Goal: Information Seeking & Learning: Learn about a topic

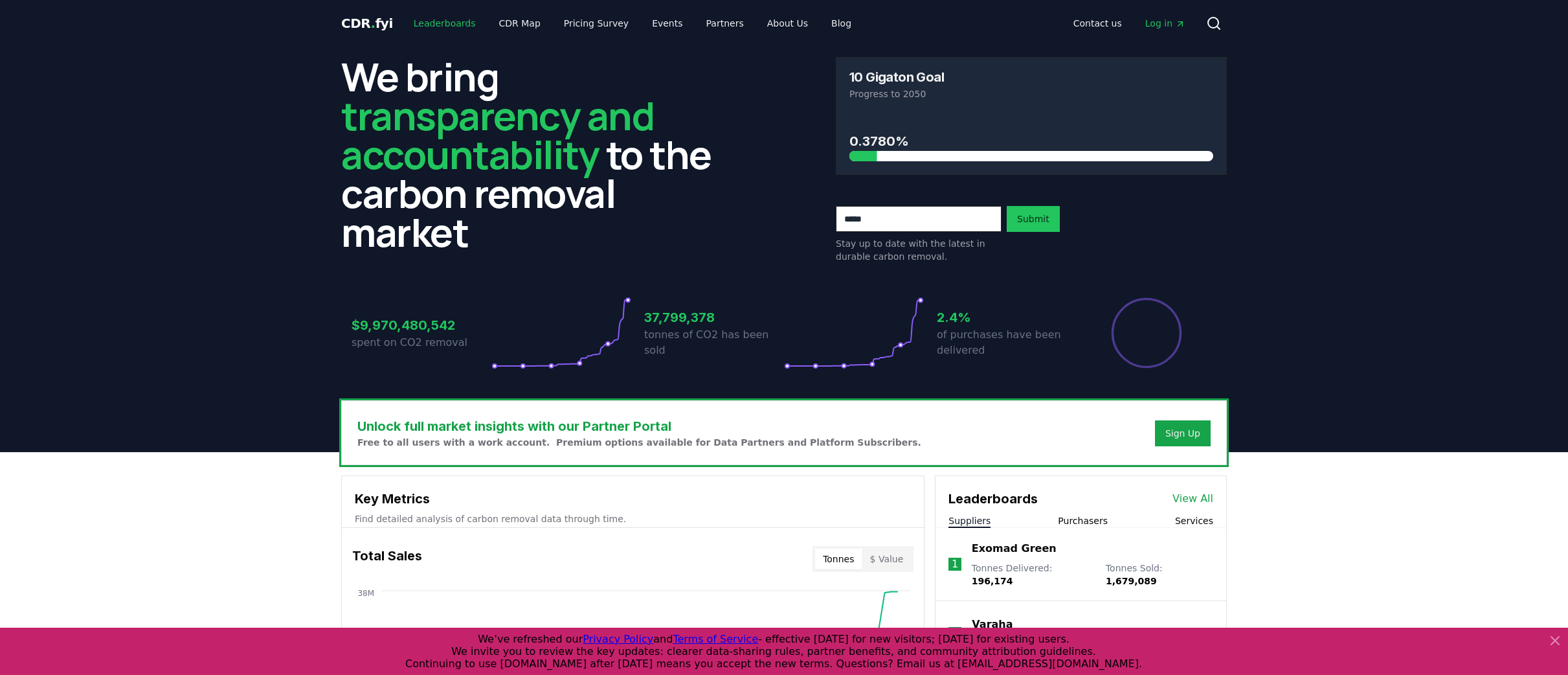
click at [444, 23] on link "Leaderboards" at bounding box center [445, 23] width 83 height 23
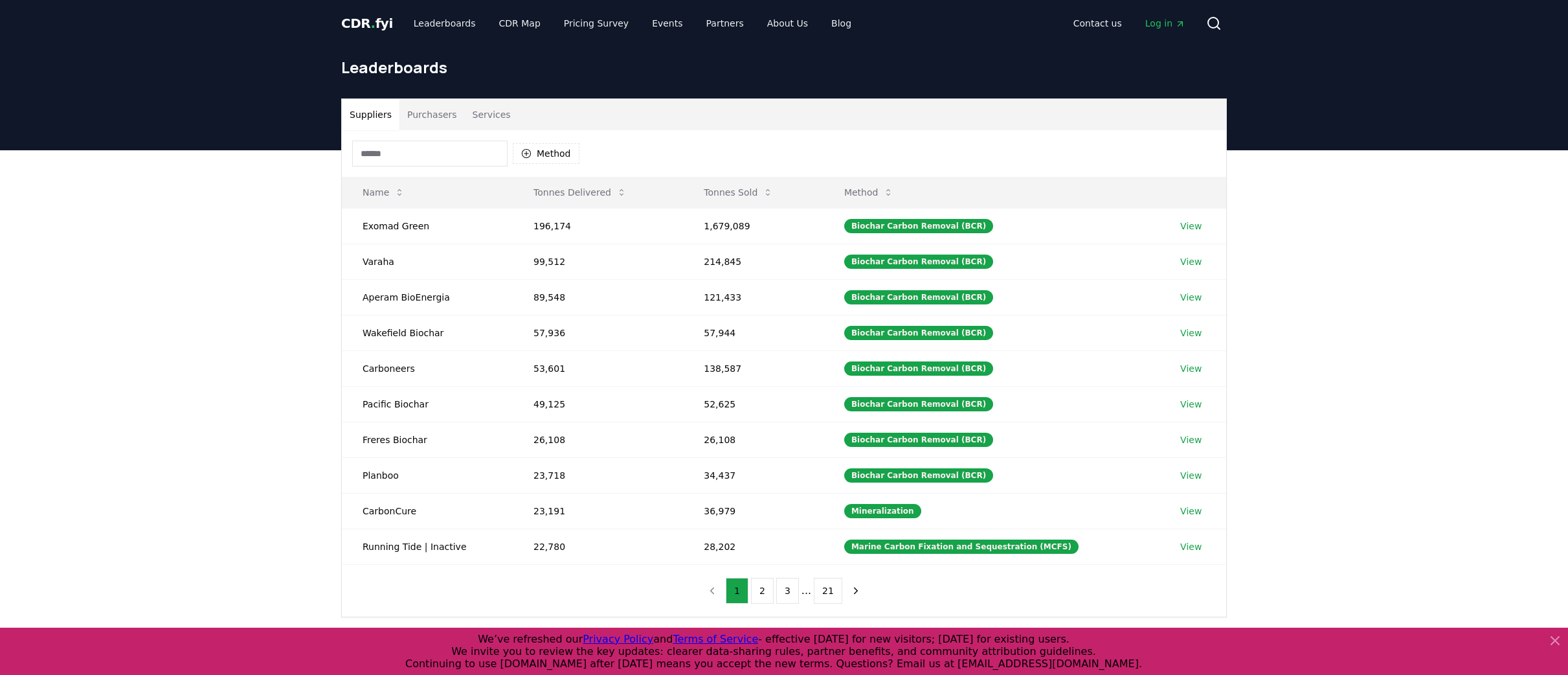
click at [433, 114] on button "Purchasers" at bounding box center [432, 114] width 65 height 31
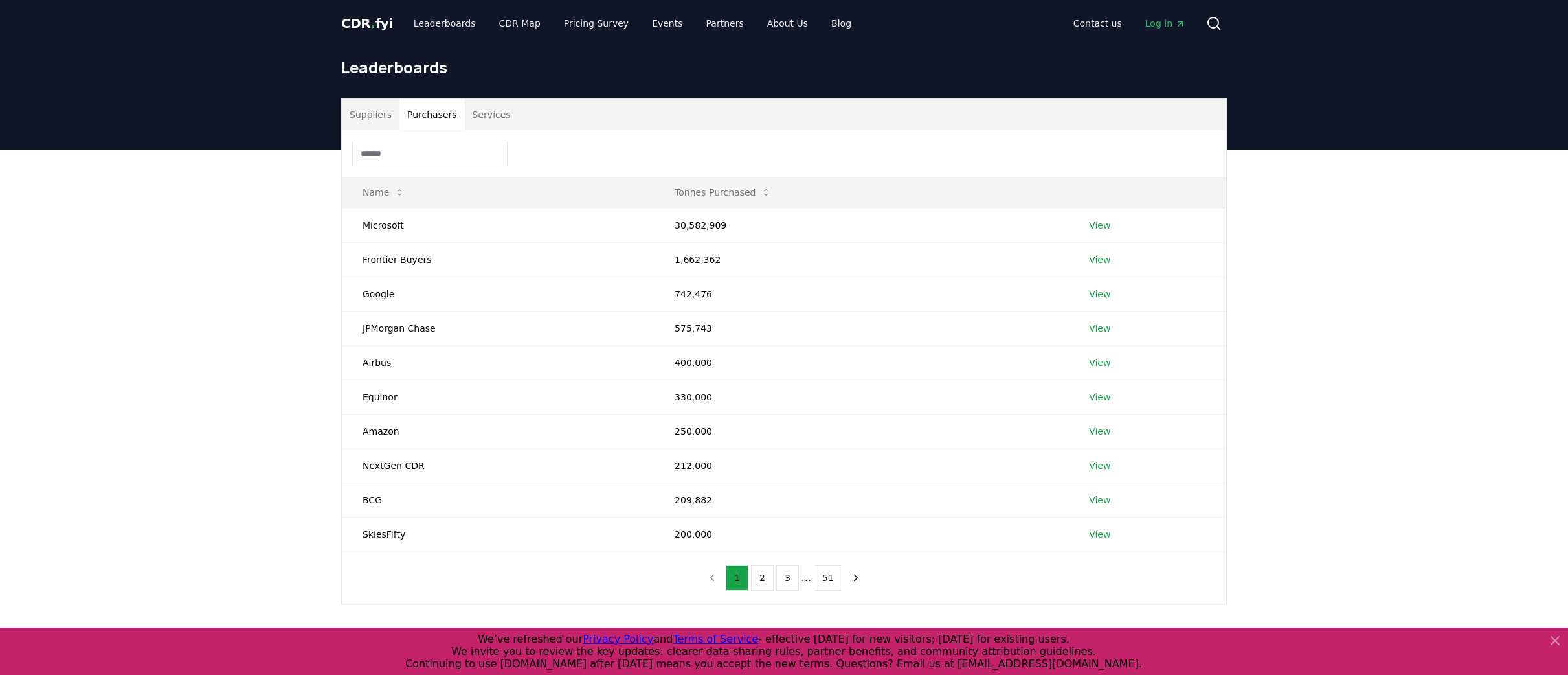
click at [493, 115] on button "Services" at bounding box center [492, 114] width 54 height 31
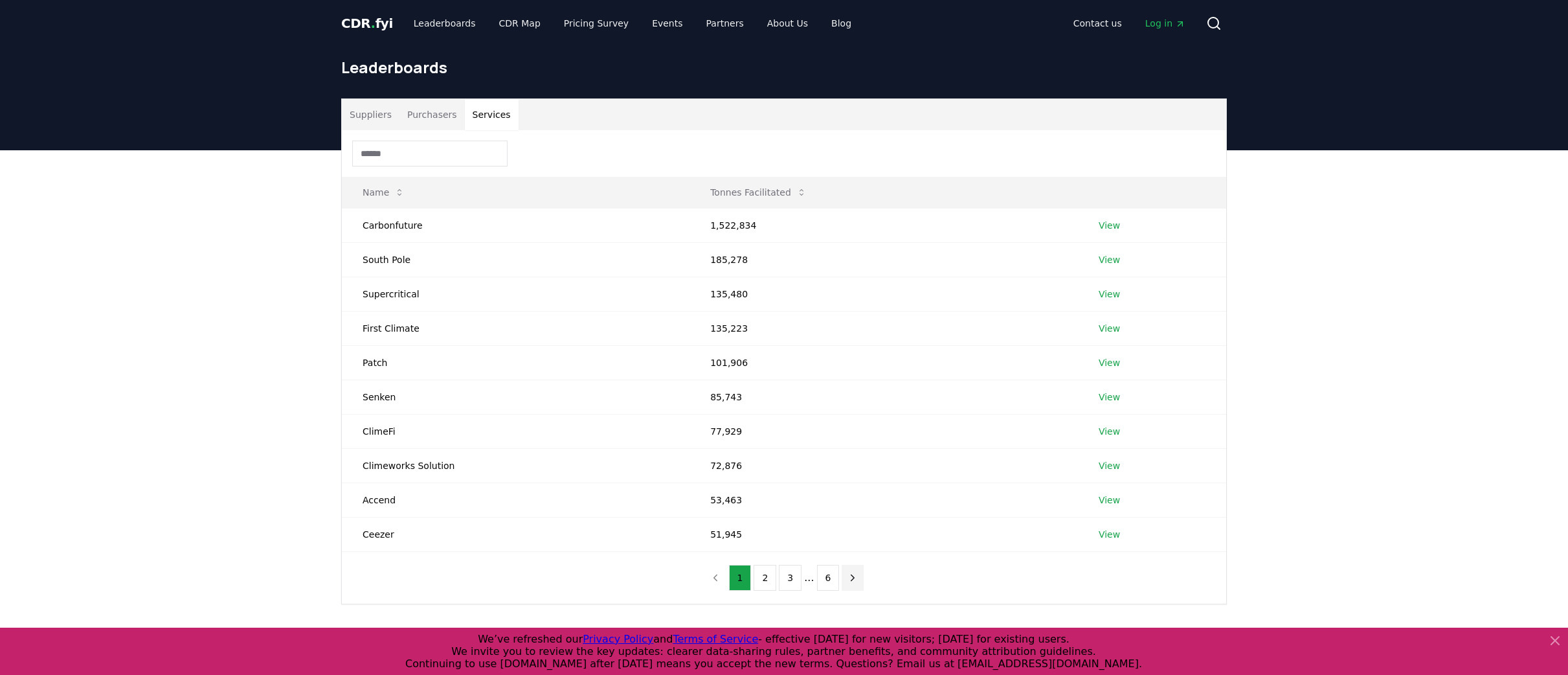
click at [851, 573] on icon "next page" at bounding box center [853, 577] width 11 height 12
click at [853, 579] on icon "next page" at bounding box center [853, 577] width 11 height 12
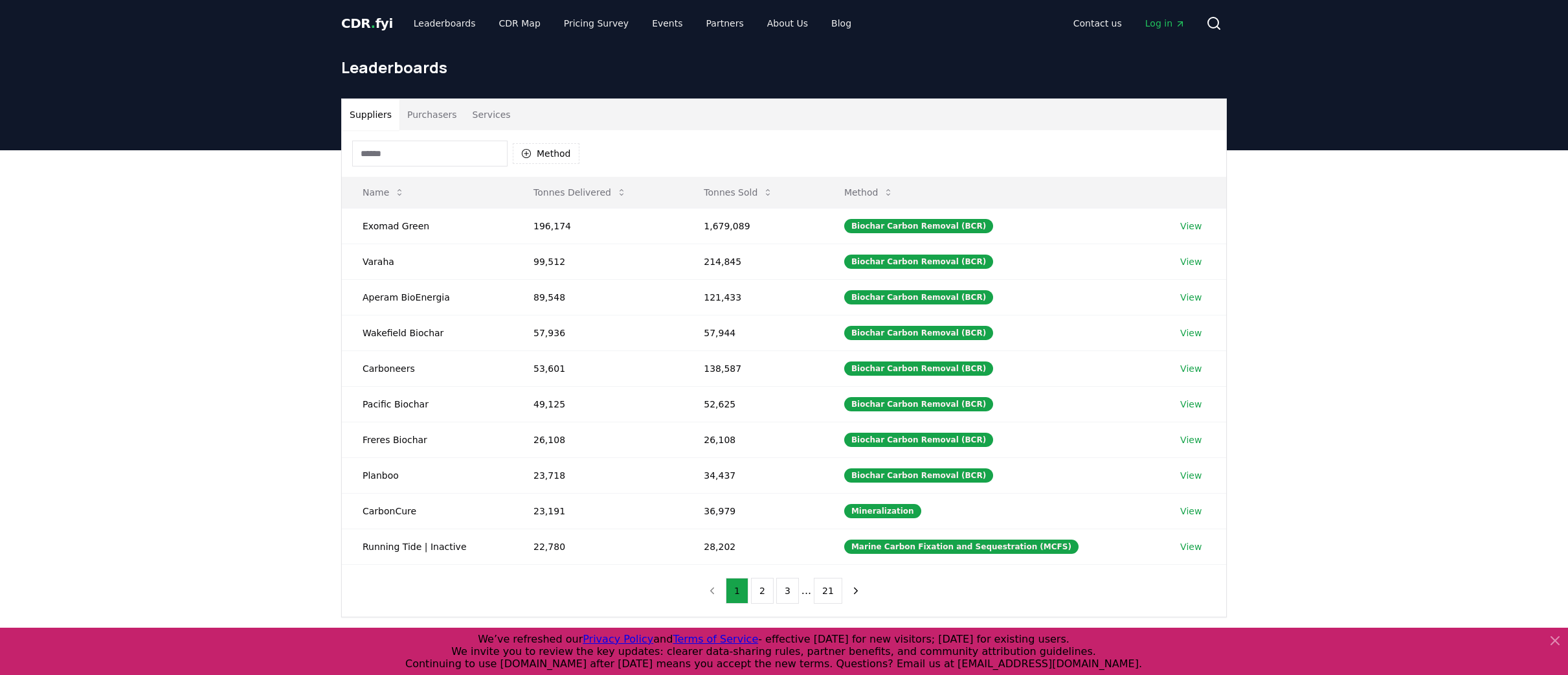
click at [380, 118] on button "Suppliers" at bounding box center [371, 114] width 57 height 31
click at [852, 593] on icon "next page" at bounding box center [855, 590] width 11 height 12
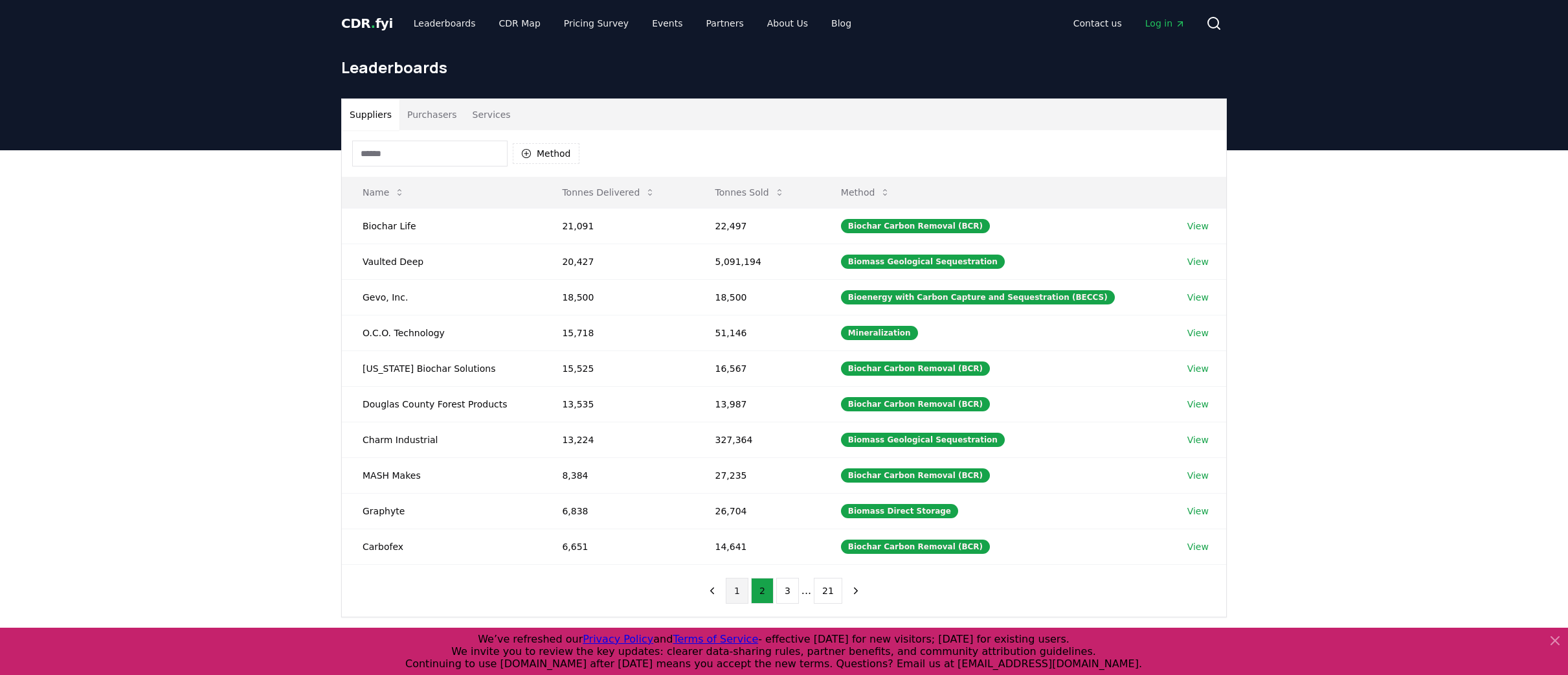
click at [740, 591] on button "1" at bounding box center [738, 590] width 23 height 26
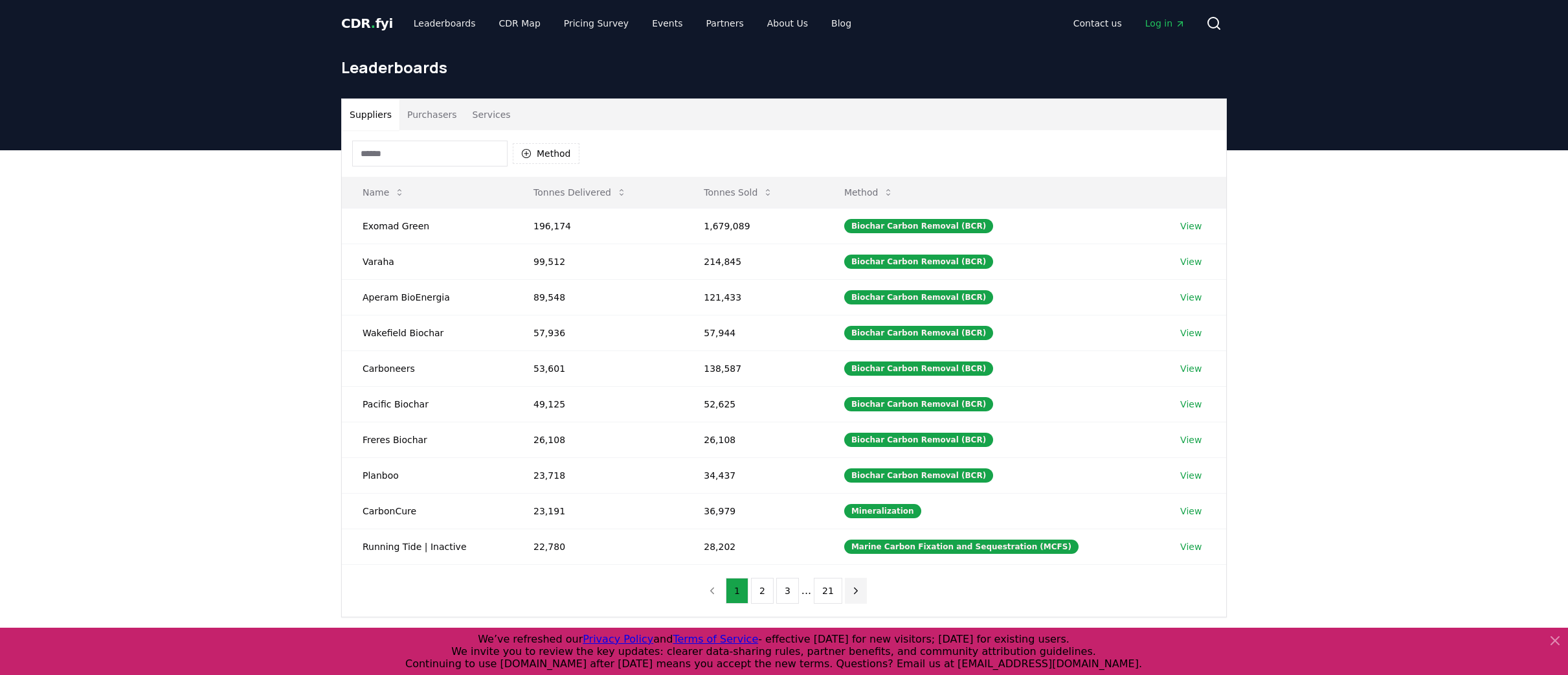
click at [851, 591] on icon "next page" at bounding box center [855, 590] width 11 height 12
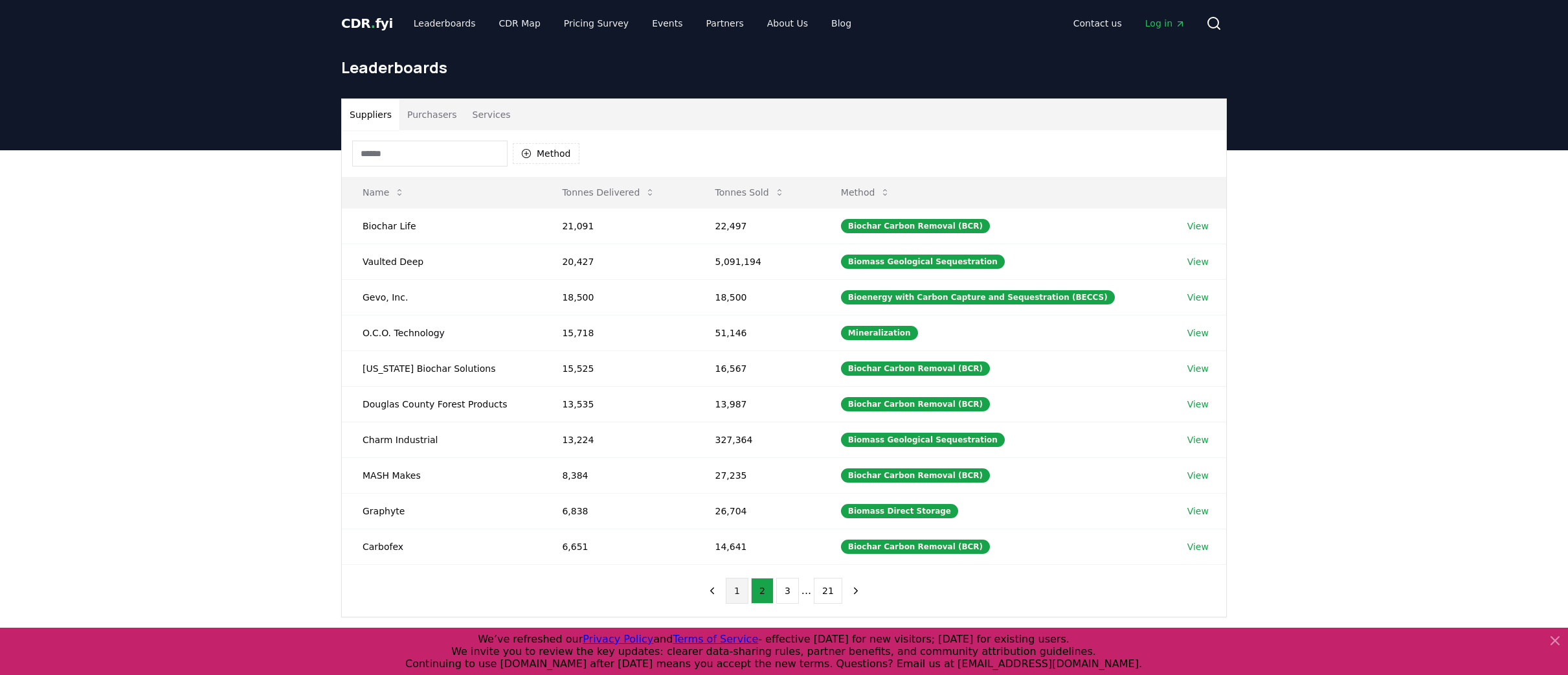
click at [738, 593] on button "1" at bounding box center [738, 590] width 23 height 26
